Goal: Find specific page/section: Find specific page/section

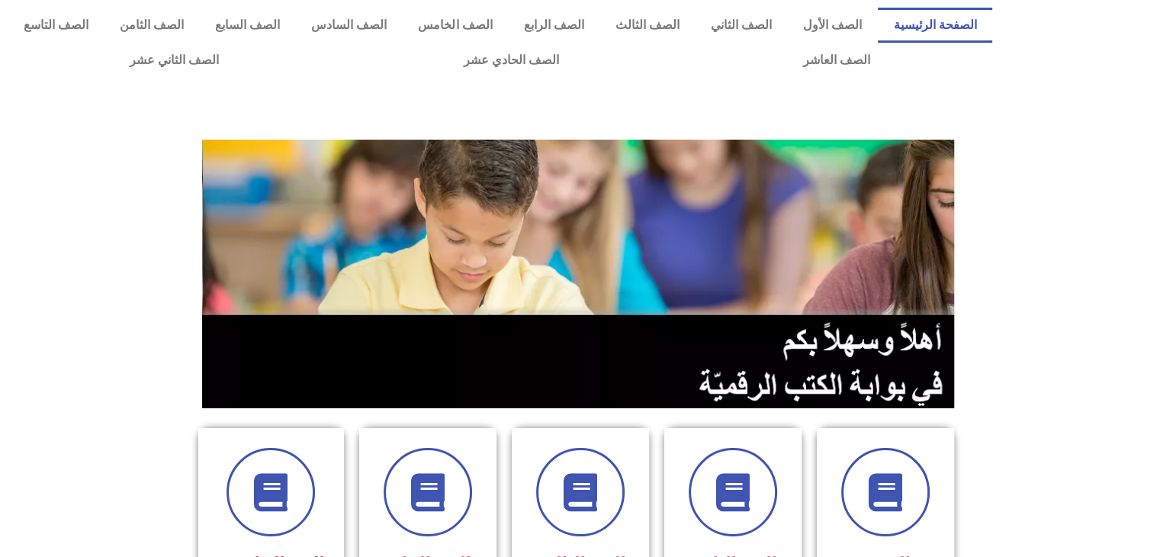
click at [866, 300] on img at bounding box center [580, 274] width 757 height 268
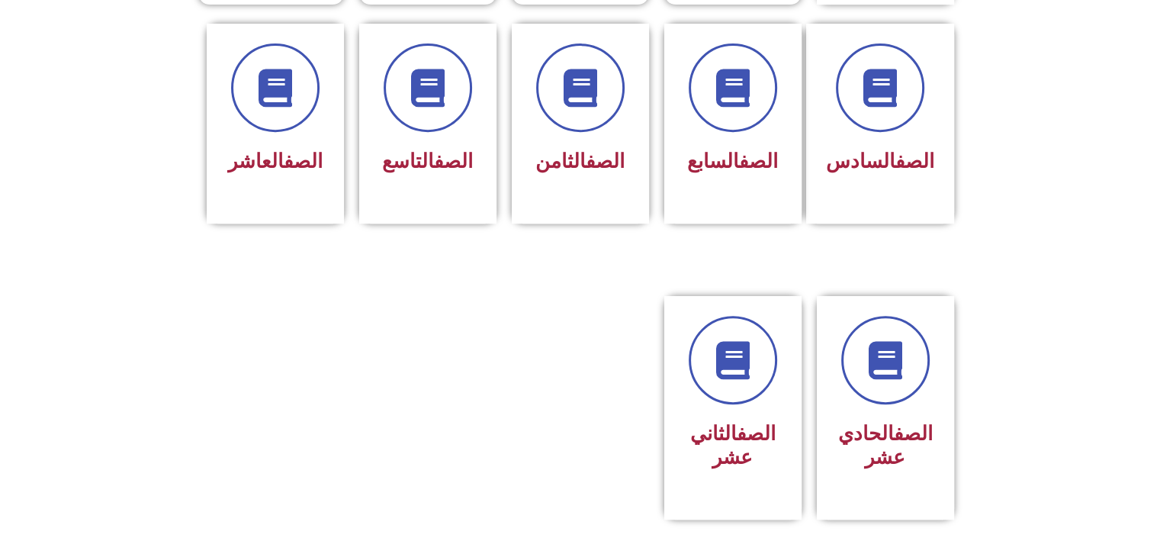
scroll to position [671, 0]
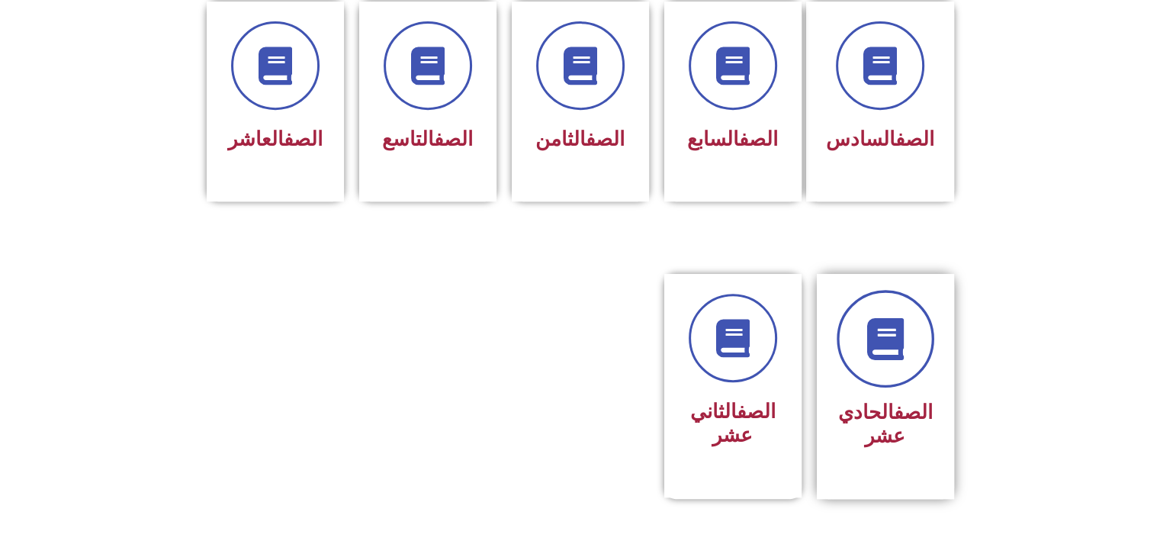
click at [877, 318] on icon at bounding box center [885, 339] width 42 height 42
click at [178, 259] on section "الصف الحادي عشر الصف الثاني عشر" at bounding box center [580, 403] width 1160 height 296
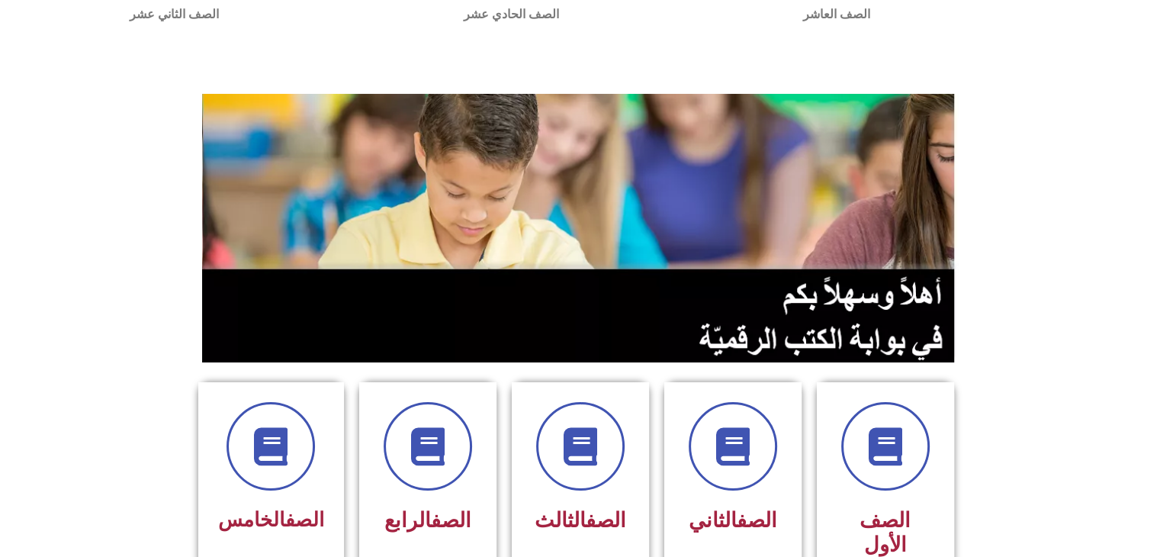
scroll to position [0, 0]
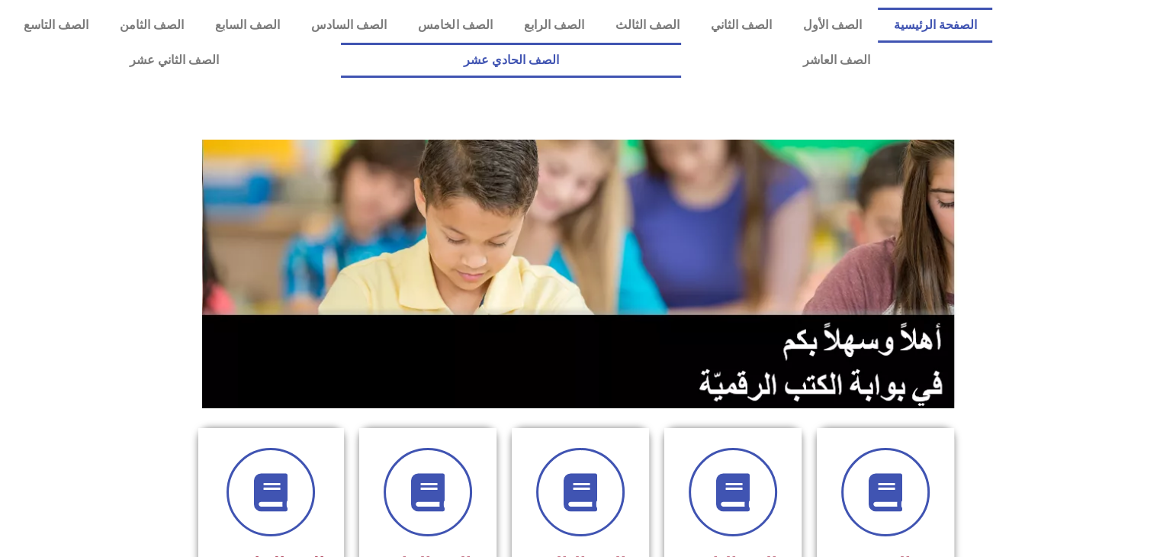
click at [680, 65] on link "الصف الحادي عشر" at bounding box center [510, 60] width 339 height 35
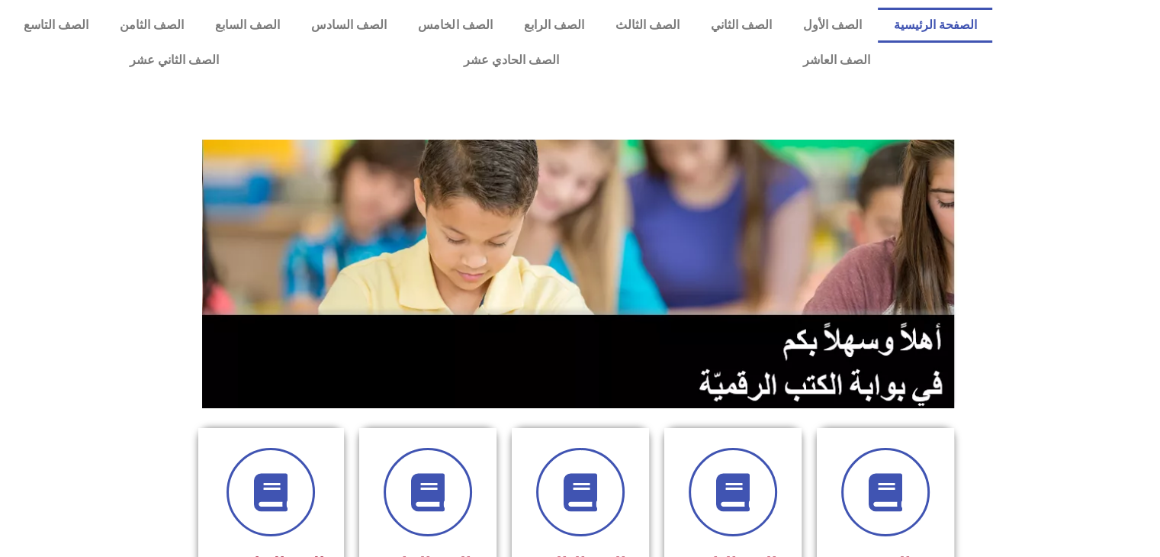
click at [139, 199] on section at bounding box center [580, 273] width 1160 height 291
click at [821, 134] on div at bounding box center [580, 273] width 779 height 291
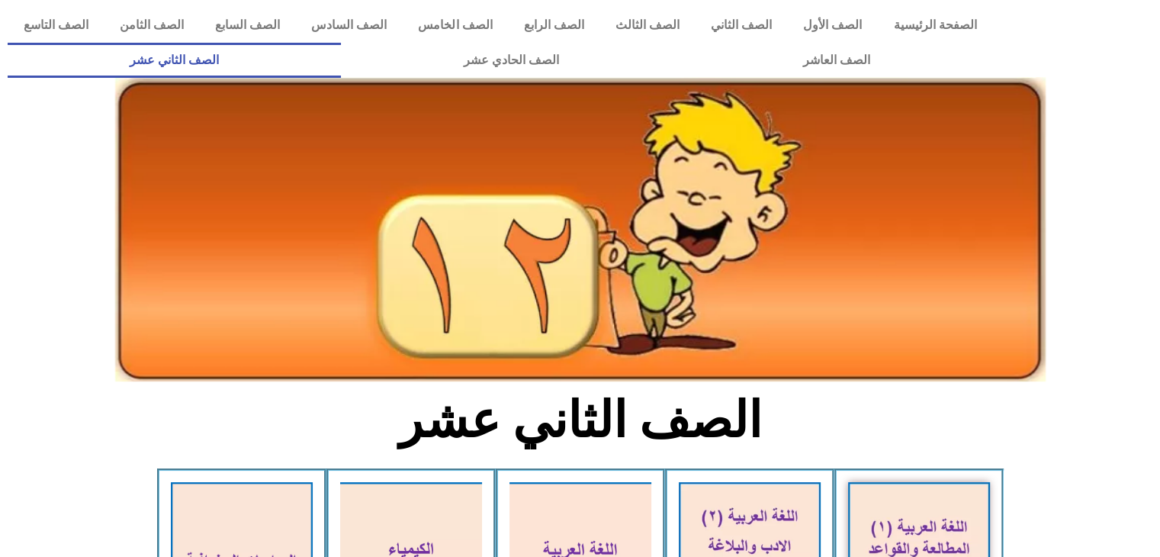
click at [1110, 407] on section "الصف الثاني عشر" at bounding box center [580, 428] width 1160 height 79
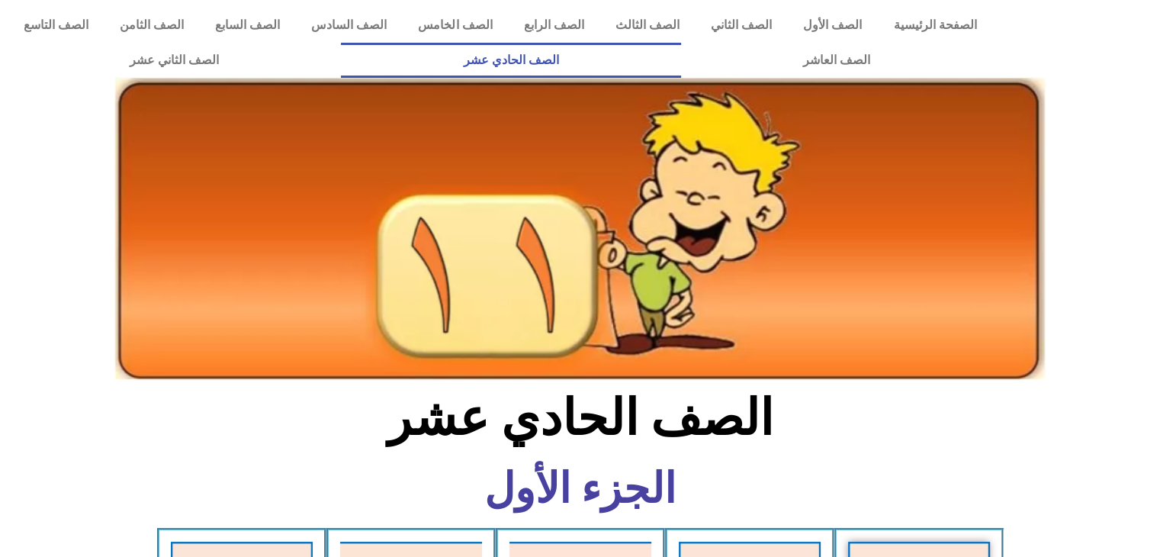
click at [1146, 151] on icon at bounding box center [579, 172] width 1161 height 69
click at [1020, 439] on section "الصف الحادي عشر" at bounding box center [580, 426] width 1160 height 79
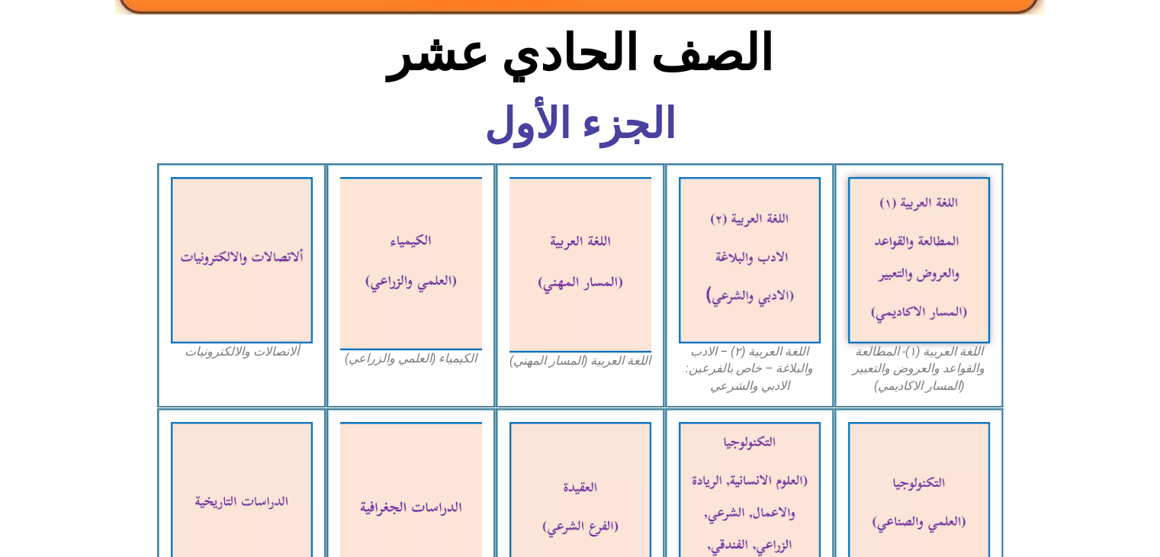
scroll to position [366, 0]
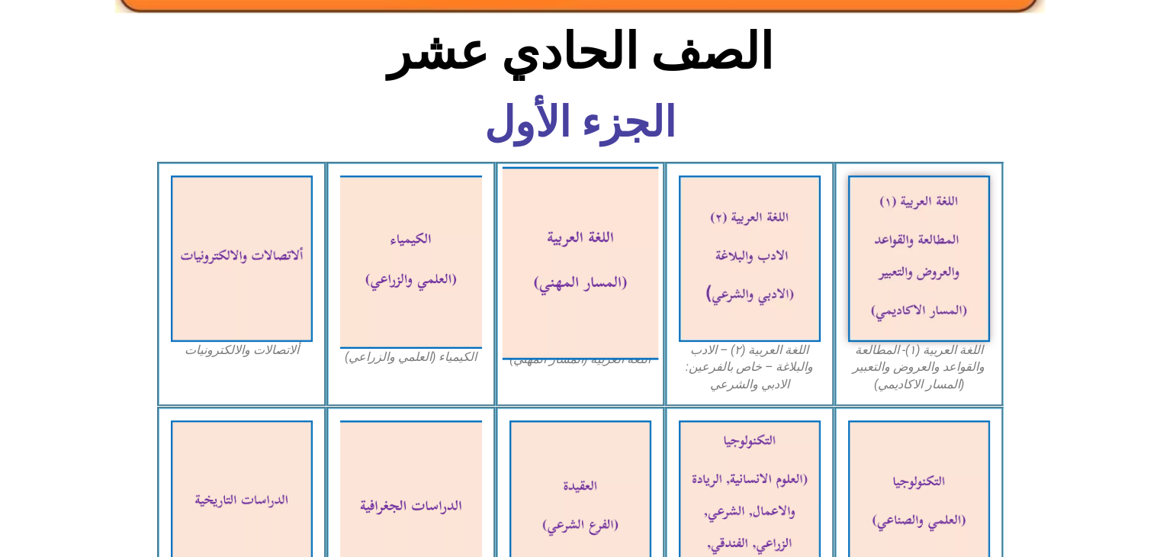
click at [589, 244] on img at bounding box center [580, 262] width 156 height 193
click at [590, 244] on img at bounding box center [580, 262] width 156 height 193
drag, startPoint x: 590, startPoint y: 244, endPoint x: 552, endPoint y: 224, distance: 42.3
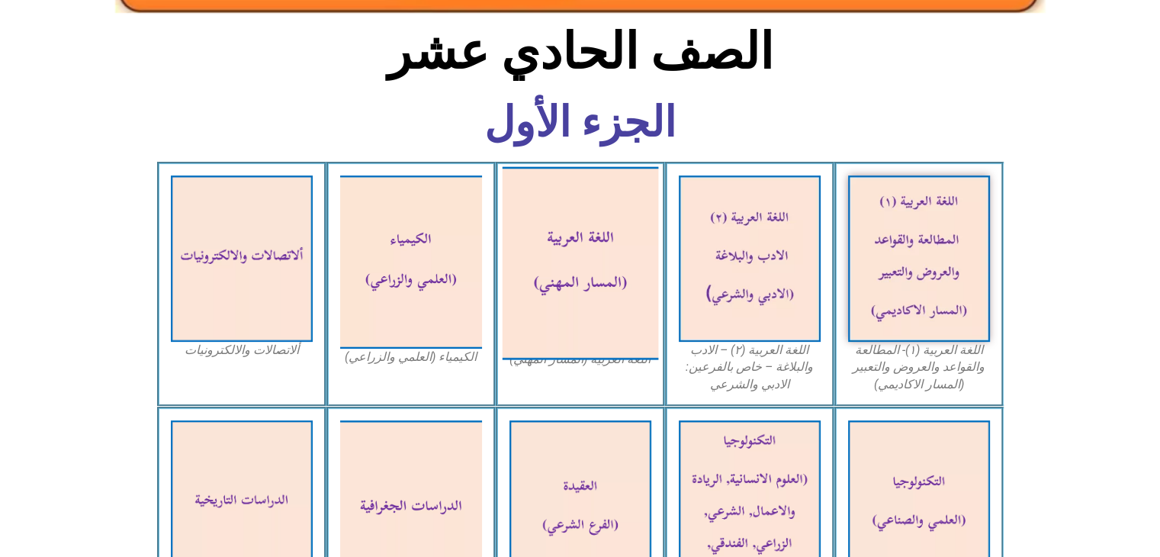
click at [552, 224] on img at bounding box center [580, 262] width 156 height 193
click at [638, 264] on img at bounding box center [580, 262] width 156 height 193
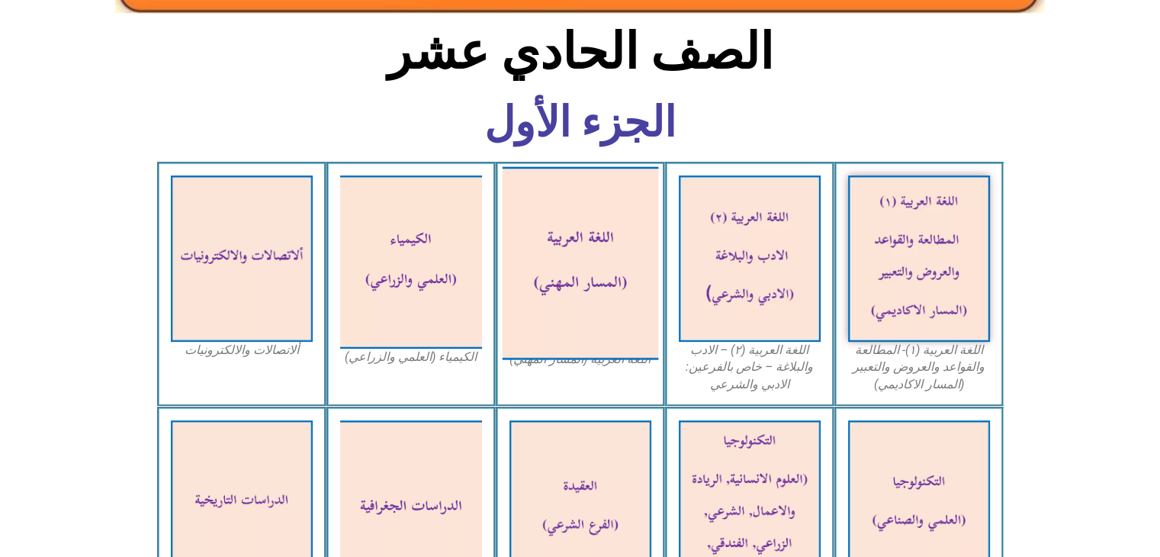
drag, startPoint x: 638, startPoint y: 264, endPoint x: 616, endPoint y: 262, distance: 21.5
click at [616, 262] on img at bounding box center [580, 262] width 156 height 193
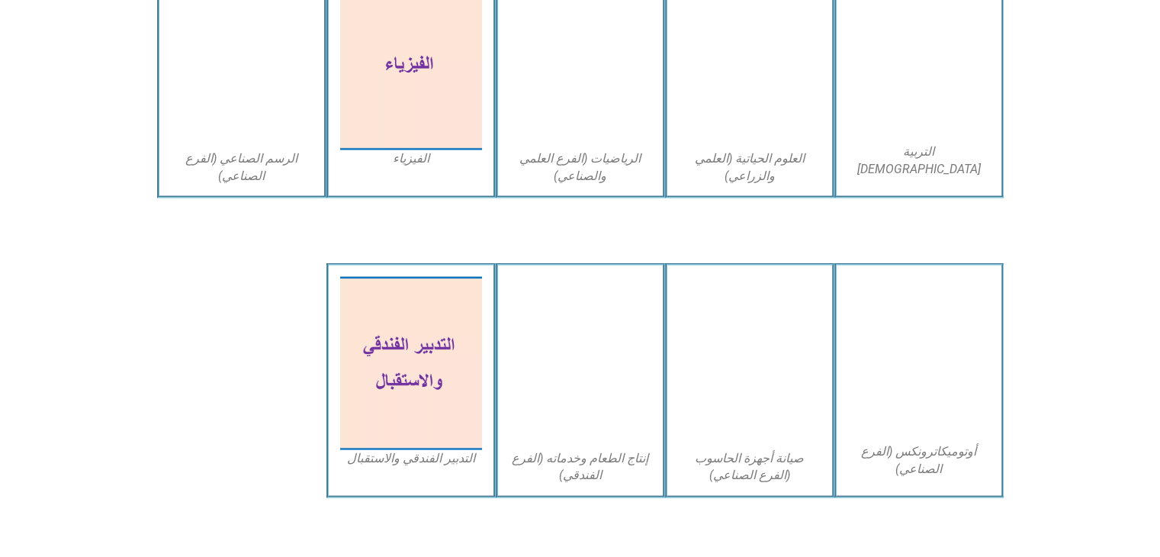
scroll to position [2919, 0]
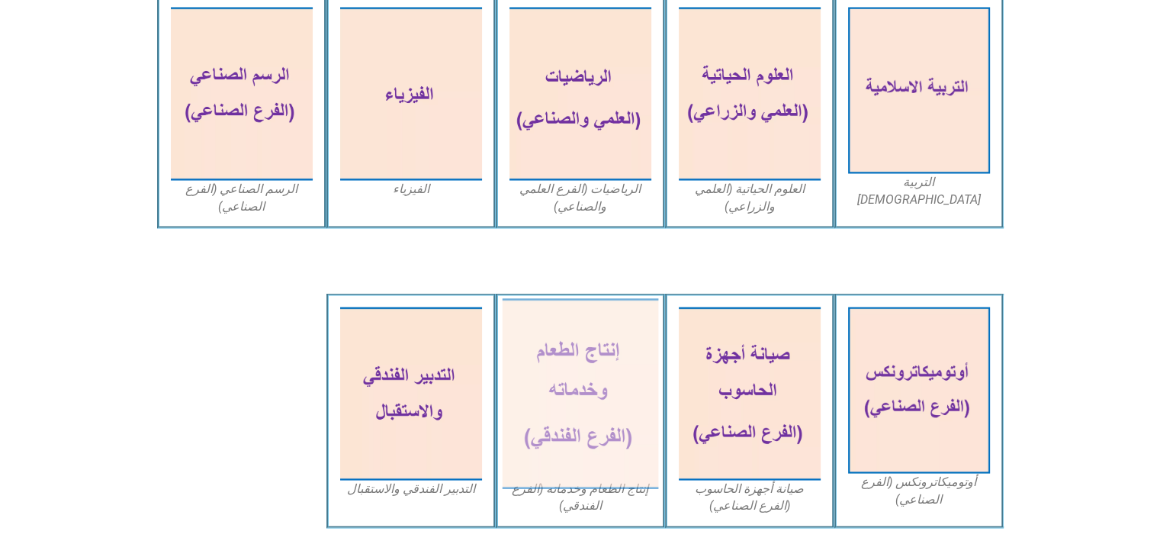
click at [610, 381] on img at bounding box center [580, 394] width 156 height 191
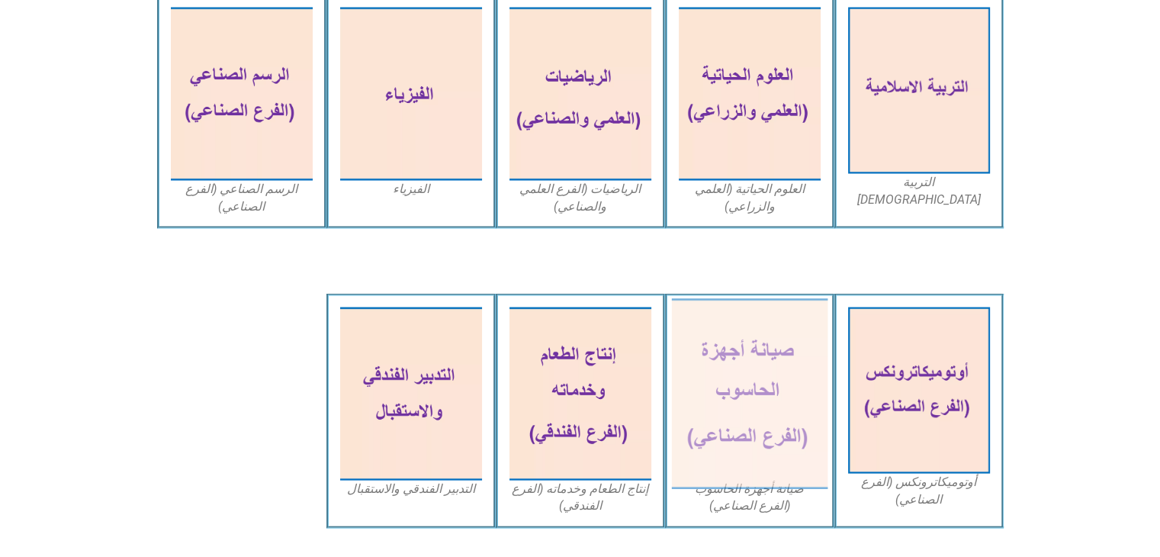
click at [741, 359] on img at bounding box center [749, 394] width 156 height 191
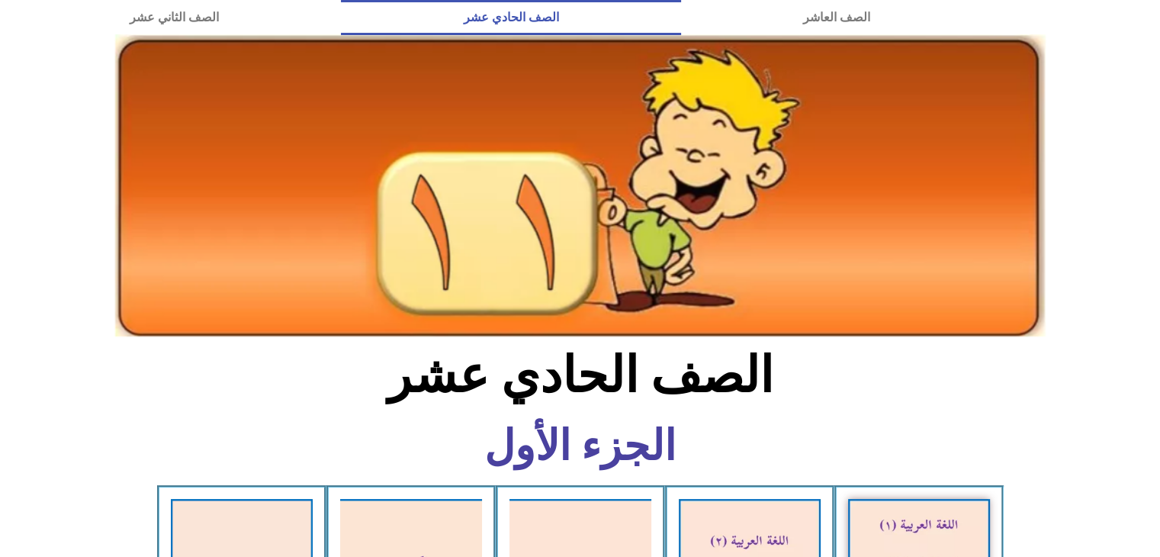
scroll to position [0, 0]
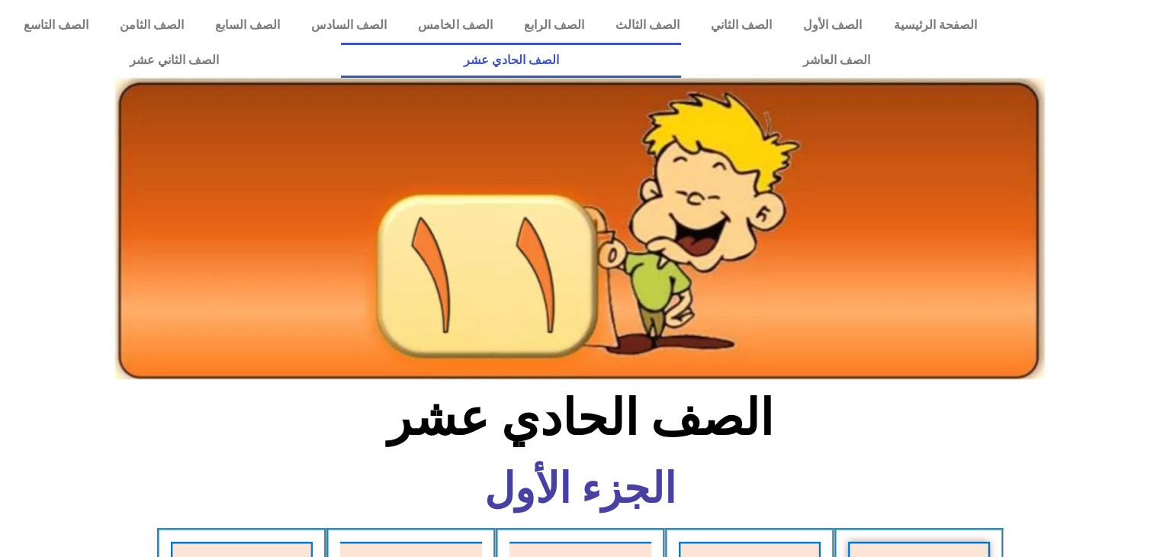
click at [382, 321] on img at bounding box center [580, 228] width 930 height 302
click at [371, 449] on div "الصف الحادي عشر" at bounding box center [579, 426] width 507 height 79
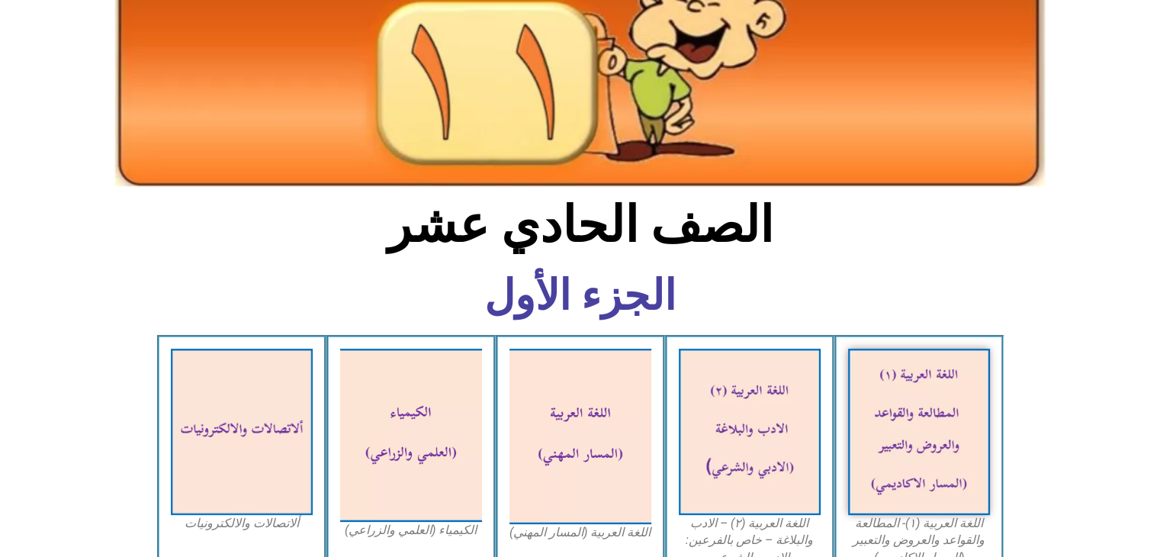
scroll to position [244, 0]
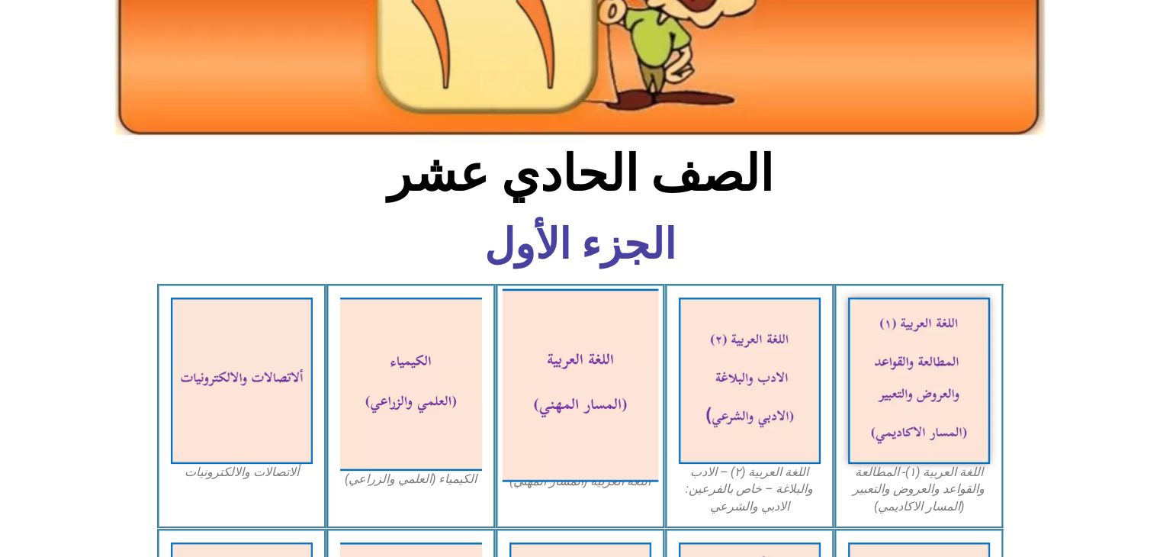
click at [550, 395] on img at bounding box center [580, 384] width 156 height 193
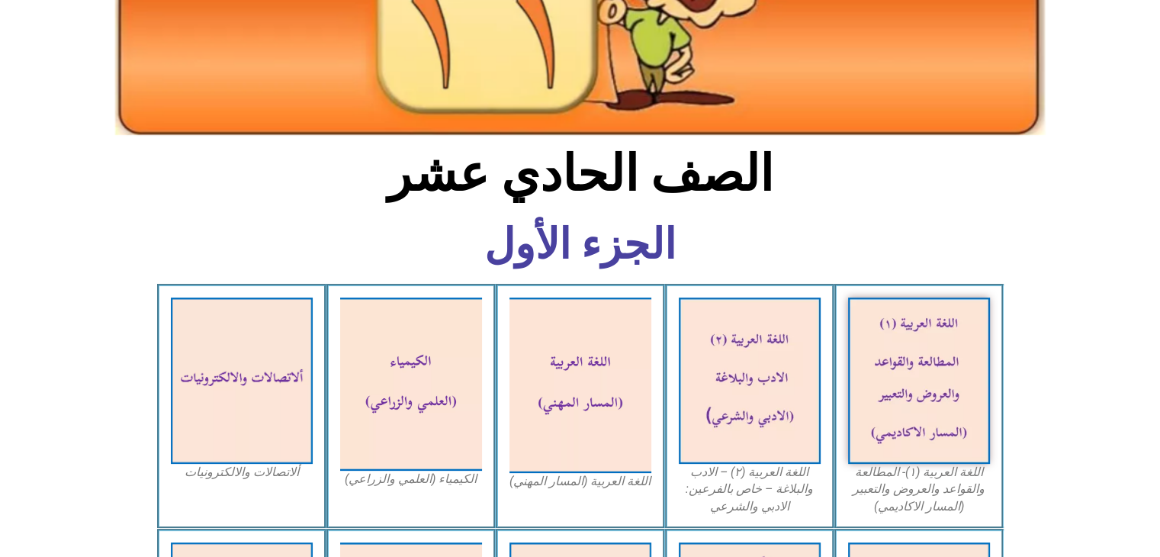
click at [1043, 144] on section "الصف الحادي عشر" at bounding box center [580, 182] width 1160 height 79
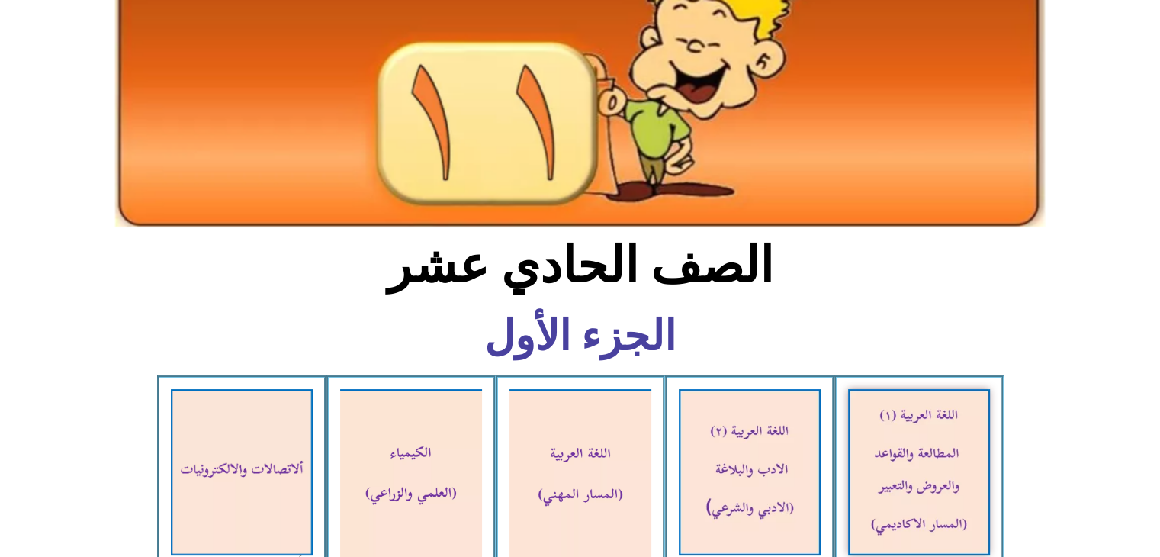
scroll to position [214, 0]
